Goal: Find specific page/section: Find specific page/section

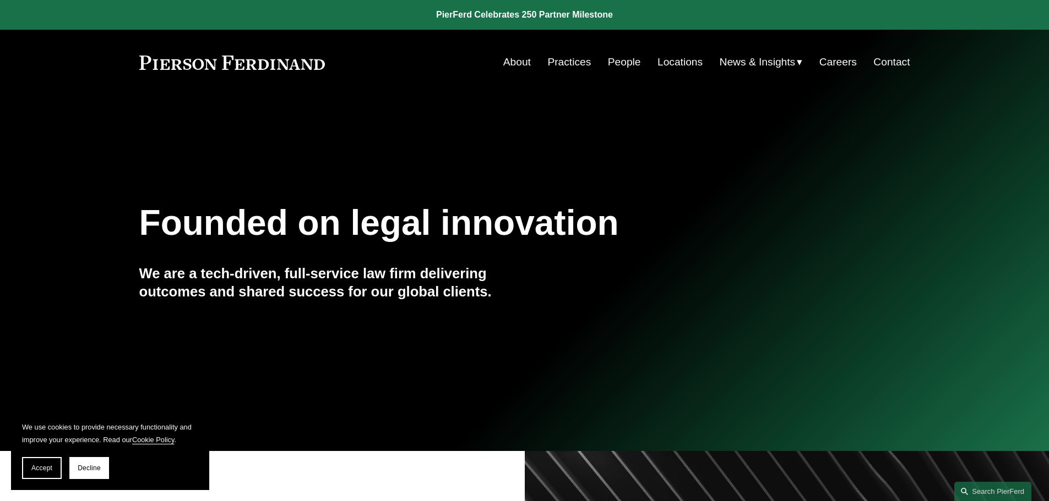
click at [551, 64] on link "Practices" at bounding box center [568, 62] width 43 height 21
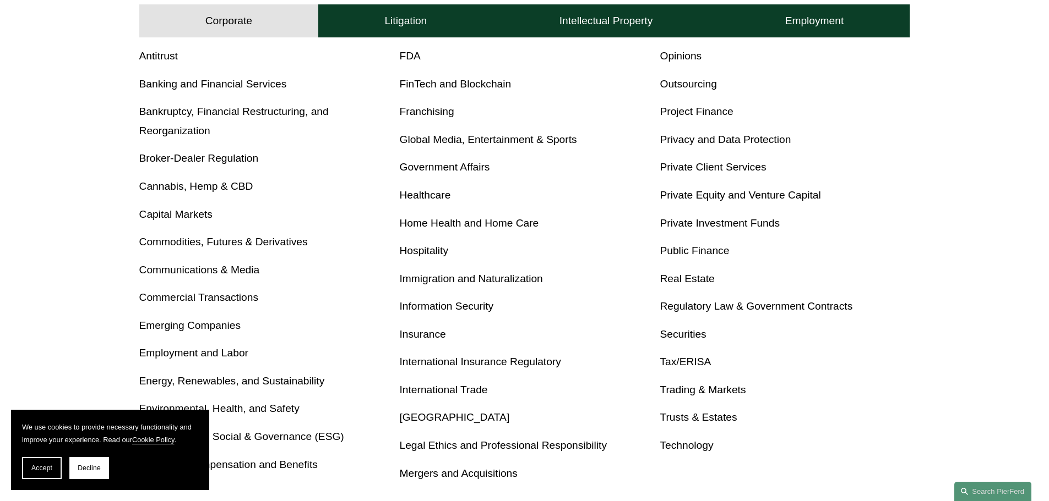
scroll to position [488, 0]
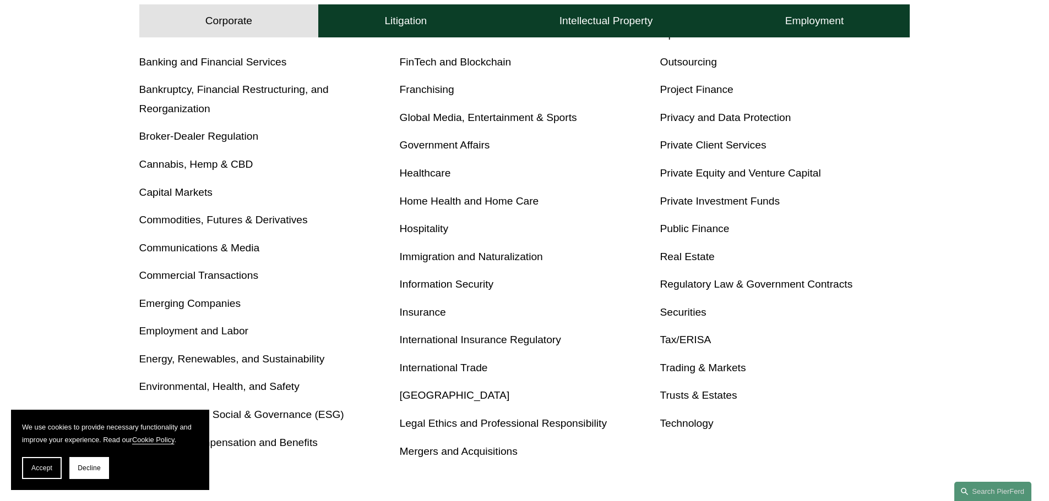
click at [675, 341] on link "Tax/ERISA" at bounding box center [684, 340] width 51 height 12
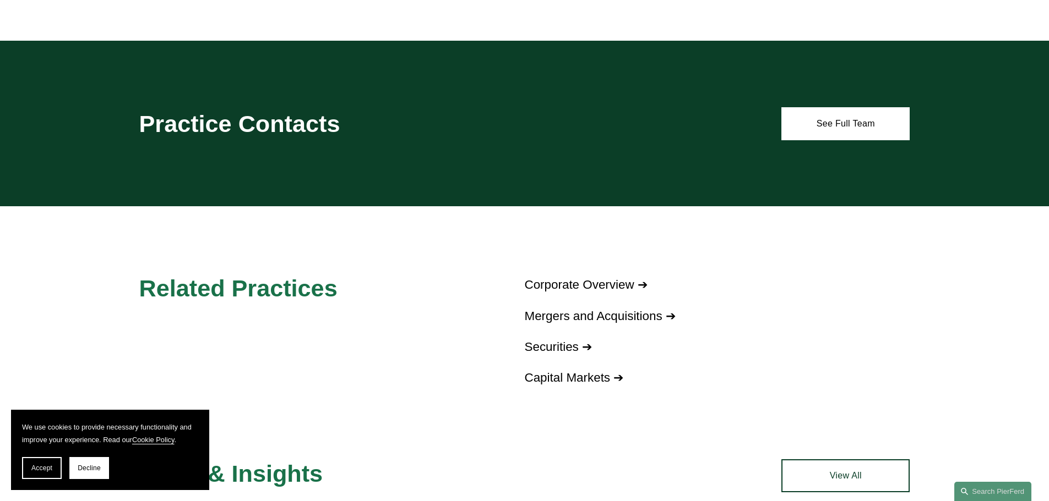
scroll to position [966, 0]
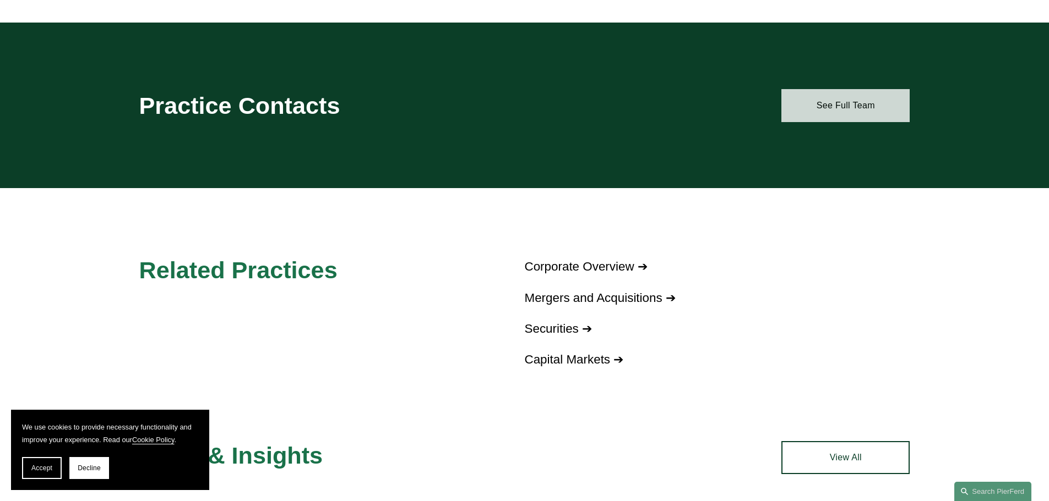
click at [862, 101] on link "See Full Team" at bounding box center [845, 105] width 128 height 33
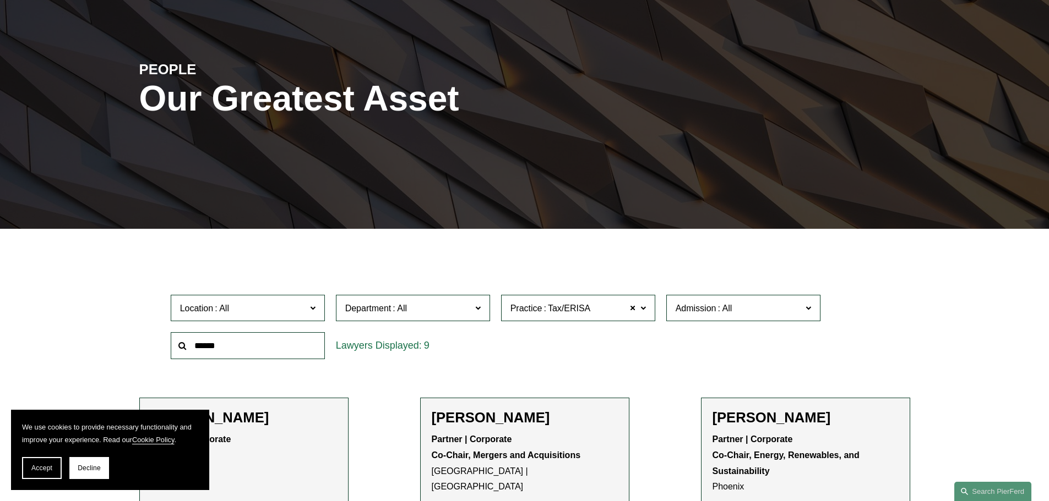
scroll to position [34, 0]
